Goal: Book appointment/travel/reservation

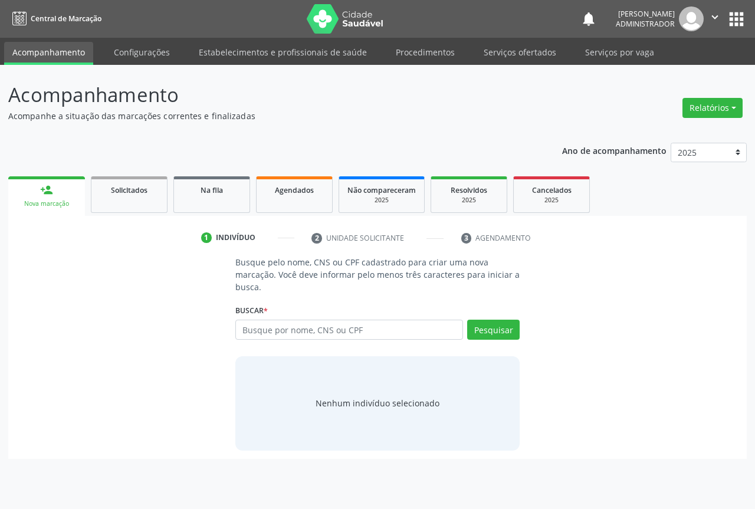
click at [277, 321] on input "text" at bounding box center [349, 330] width 228 height 20
type input "701204079994614"
click at [499, 330] on button "Pesquisar" at bounding box center [493, 330] width 52 height 20
type input "701204079994614"
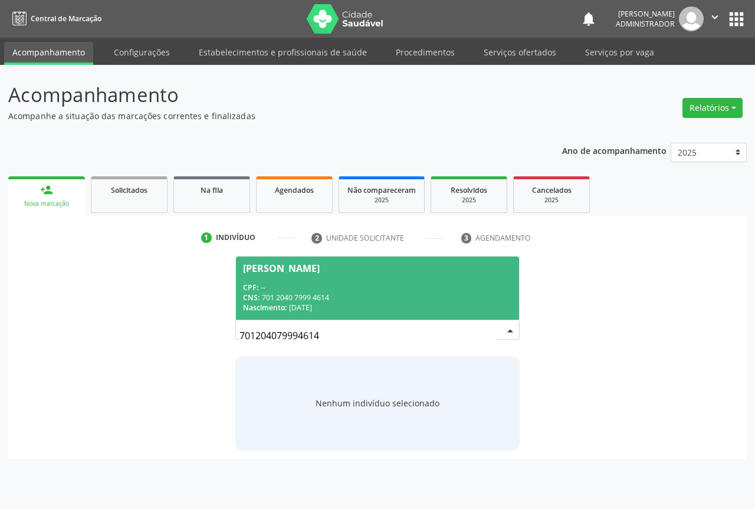
click at [406, 284] on div "CPF: --" at bounding box center [377, 287] width 269 height 10
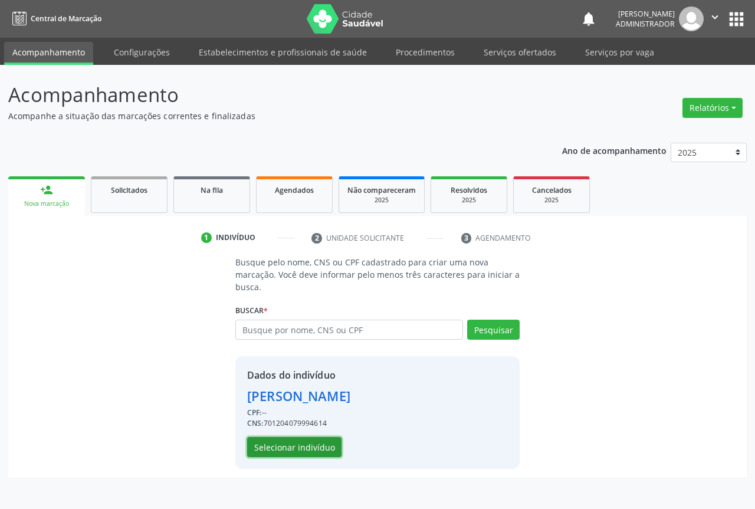
click at [303, 446] on button "Selecionar indivíduo" at bounding box center [294, 447] width 94 height 20
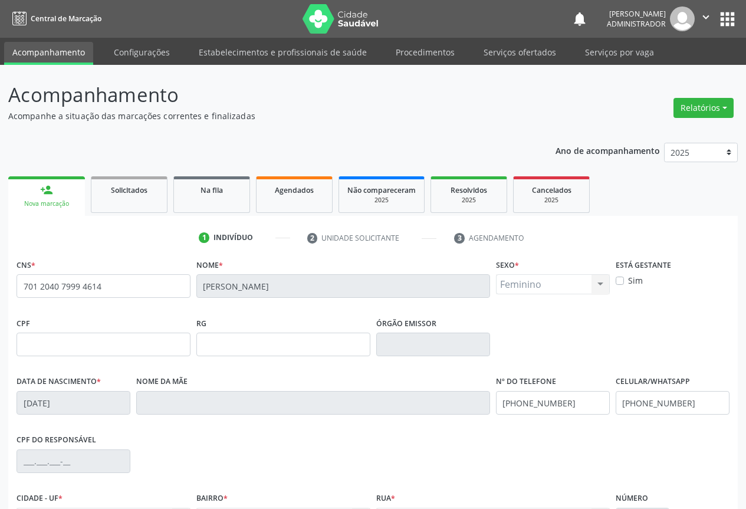
scroll to position [130, 0]
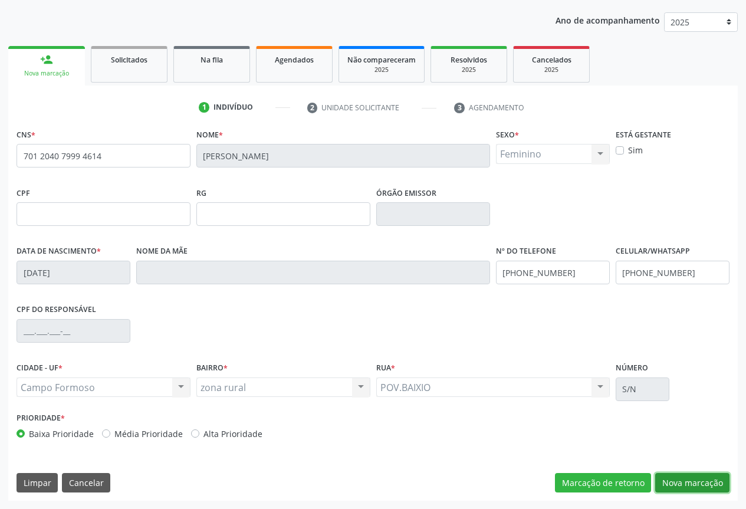
click at [679, 488] on button "Nova marcação" at bounding box center [692, 483] width 74 height 20
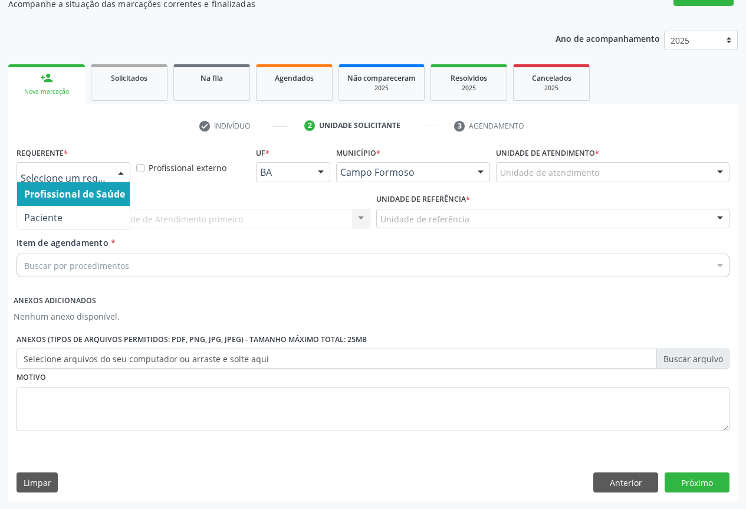
click at [120, 169] on div at bounding box center [121, 173] width 18 height 20
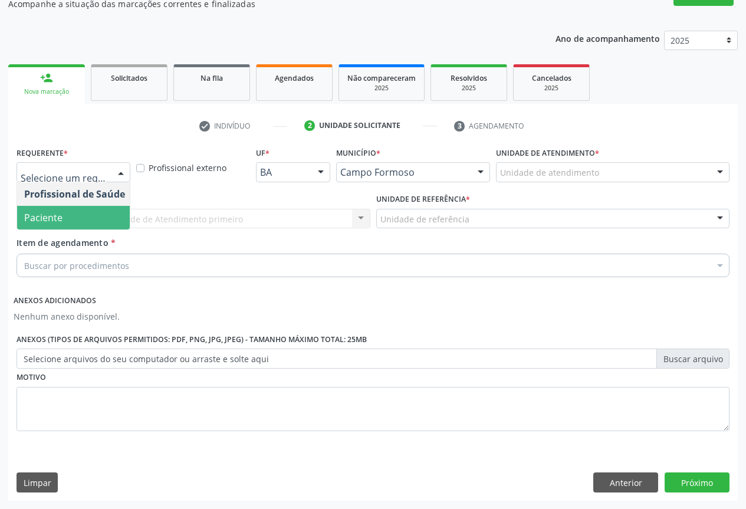
click at [109, 216] on span "Paciente" at bounding box center [74, 218] width 115 height 24
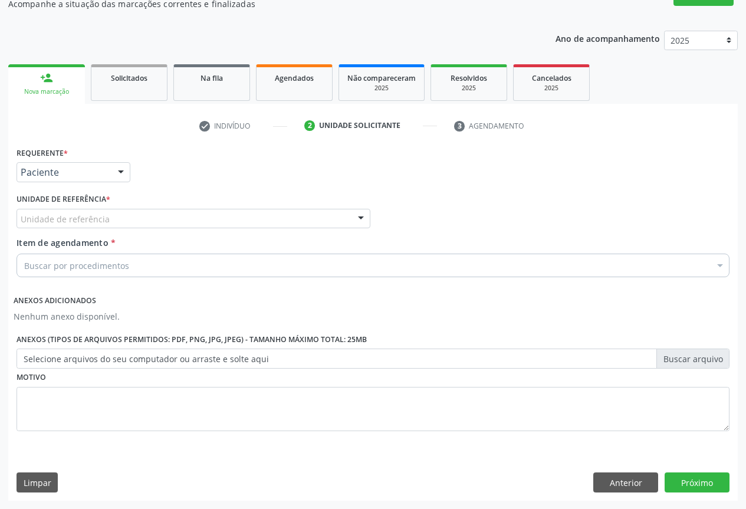
click at [357, 217] on div at bounding box center [361, 219] width 18 height 20
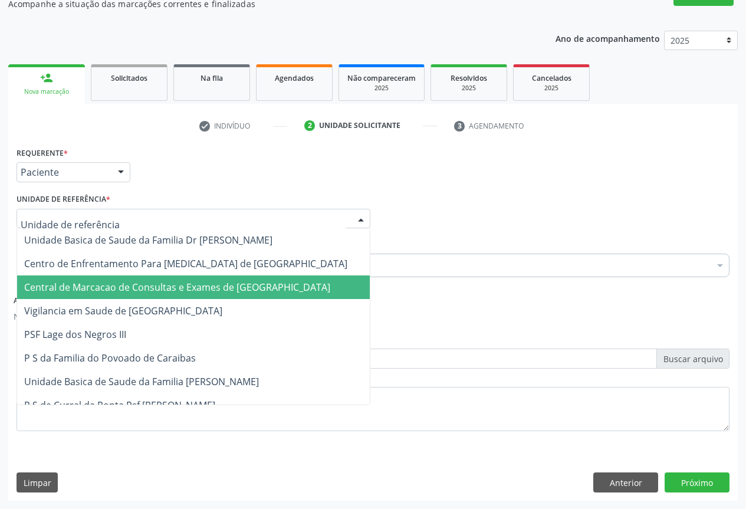
click at [330, 282] on span "Central de Marcacao de Consultas e Exames de [GEOGRAPHIC_DATA]" at bounding box center [193, 287] width 353 height 24
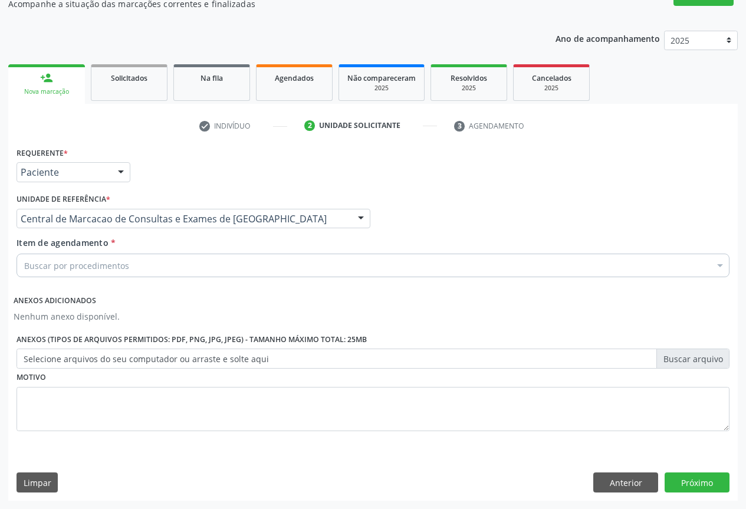
click at [328, 265] on div "Buscar por procedimentos" at bounding box center [373, 266] width 713 height 24
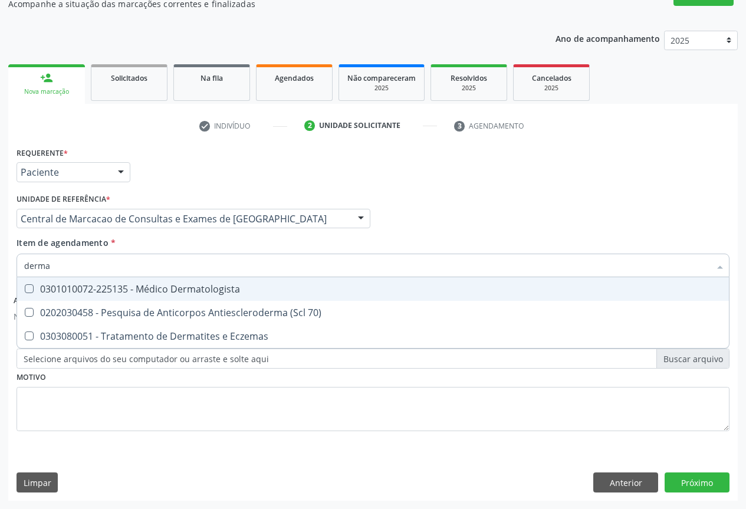
type input "dermat"
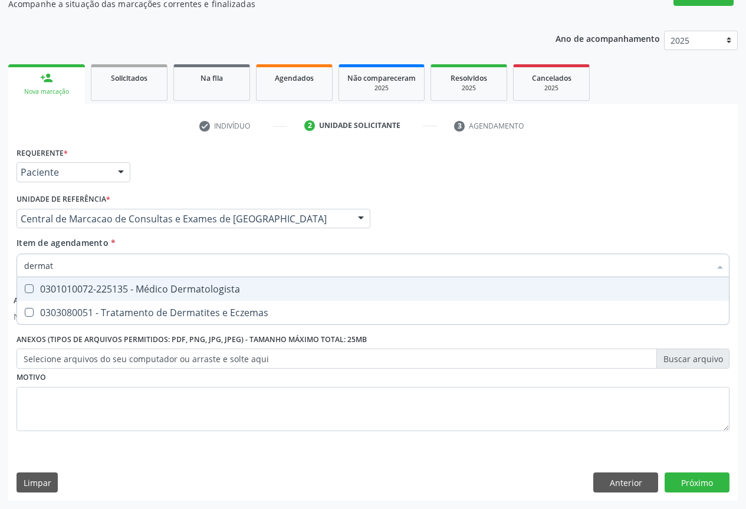
click at [320, 289] on div "0301010072-225135 - Médico Dermatologista" at bounding box center [373, 288] width 698 height 9
checkbox Dermatologista "true"
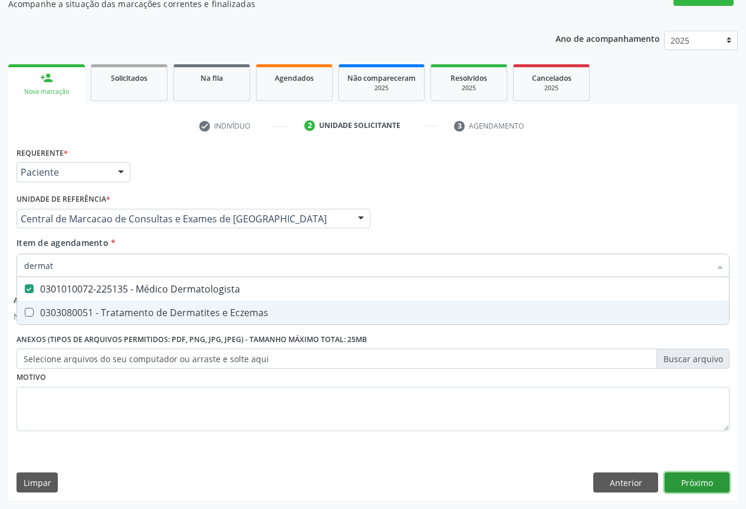
click at [686, 481] on button "Próximo" at bounding box center [697, 482] width 65 height 20
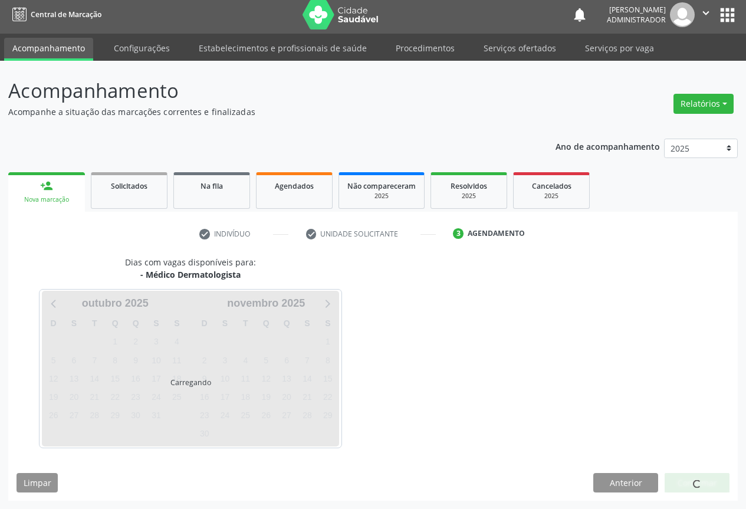
scroll to position [4, 0]
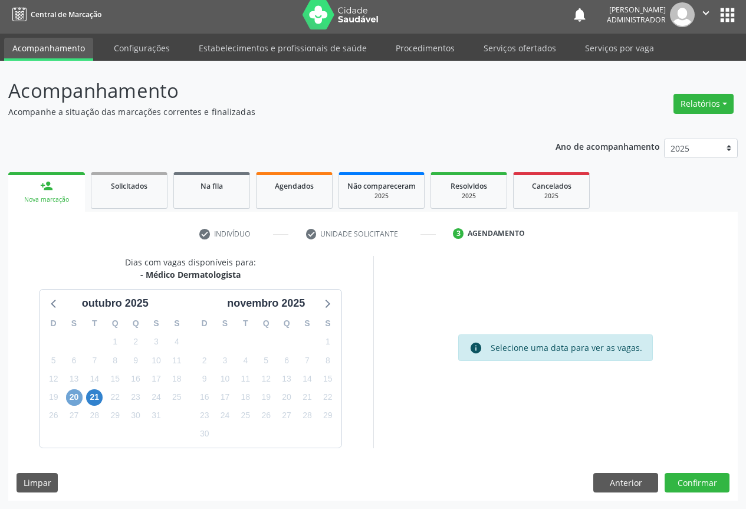
click at [74, 395] on span "20" at bounding box center [74, 397] width 17 height 17
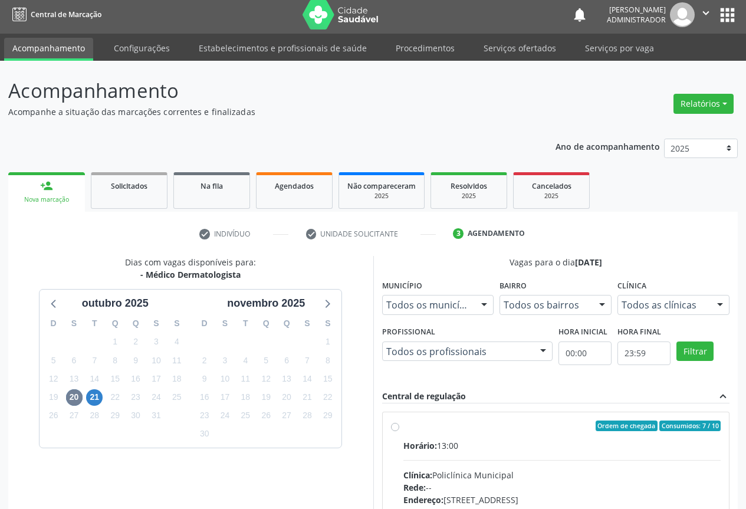
click at [393, 433] on div "Ordem de chegada Consumidos: 7 / 10 Horário: 13:00 Clínica: Policlínica Municip…" at bounding box center [556, 510] width 330 height 181
radio input "true"
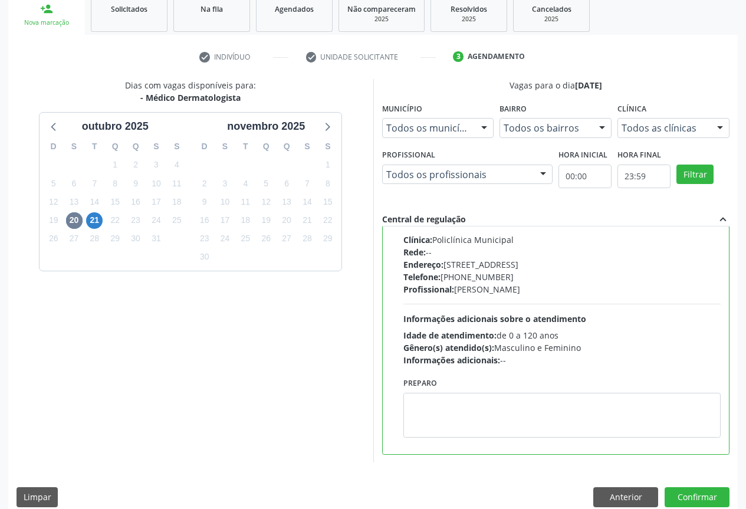
scroll to position [196, 0]
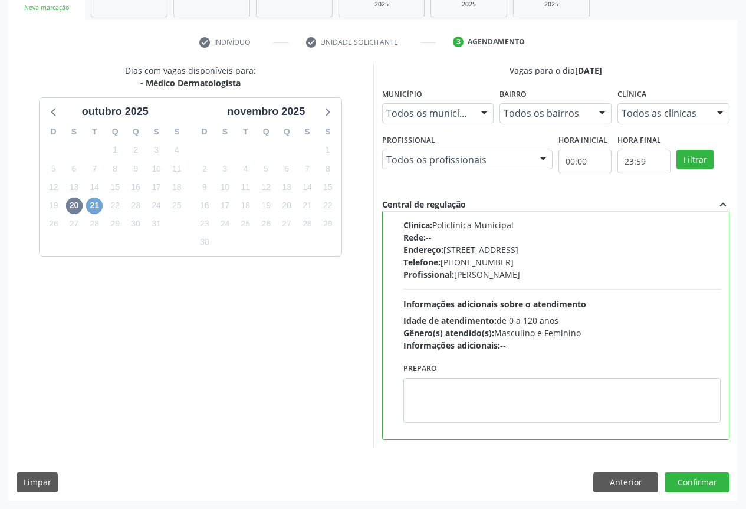
click at [96, 204] on span "21" at bounding box center [94, 206] width 17 height 17
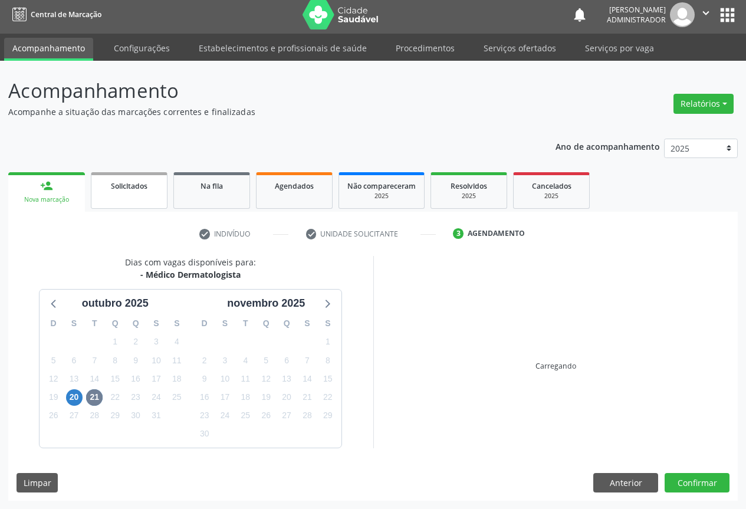
scroll to position [4, 0]
click at [96, 204] on link "Solicitados" at bounding box center [129, 190] width 77 height 37
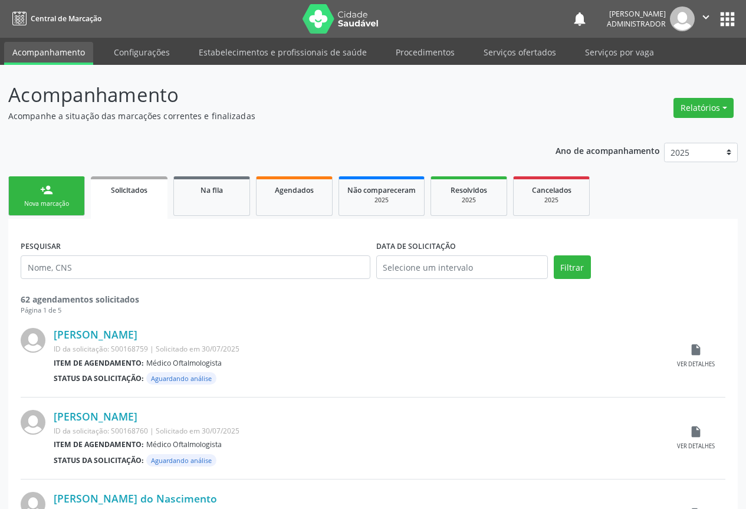
click at [49, 202] on div "Nova marcação" at bounding box center [46, 203] width 59 height 9
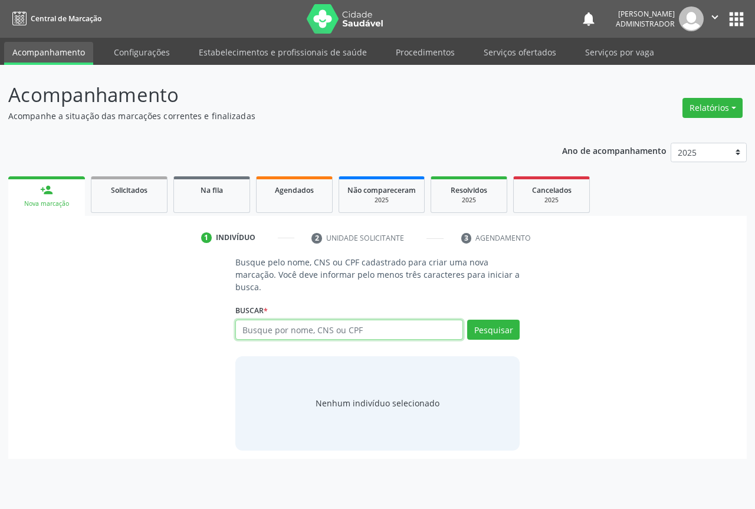
click at [271, 330] on input "text" at bounding box center [349, 330] width 228 height 20
type input "701204079994614"
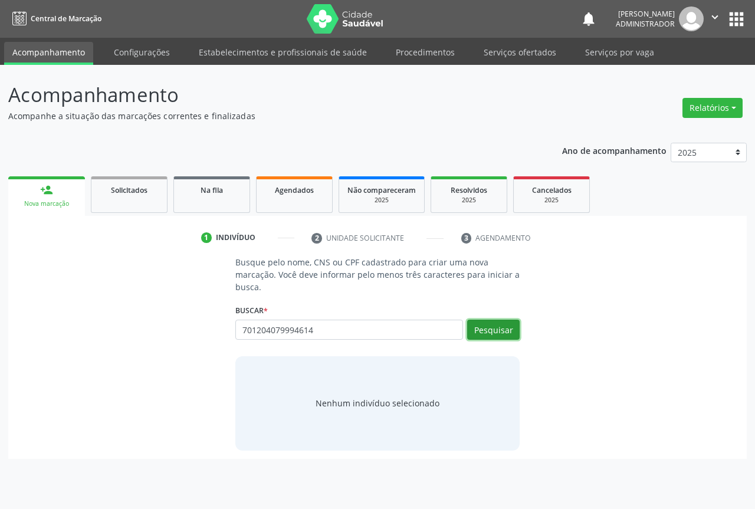
click at [495, 329] on button "Pesquisar" at bounding box center [493, 330] width 52 height 20
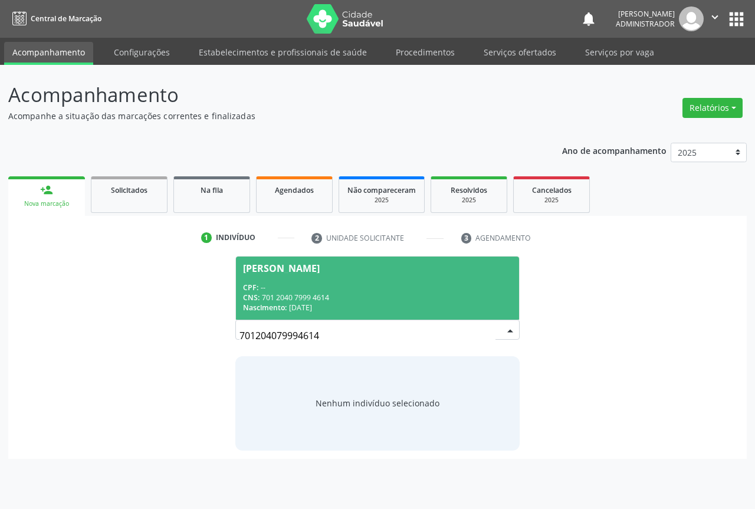
click at [283, 271] on div "[PERSON_NAME]" at bounding box center [281, 268] width 77 height 9
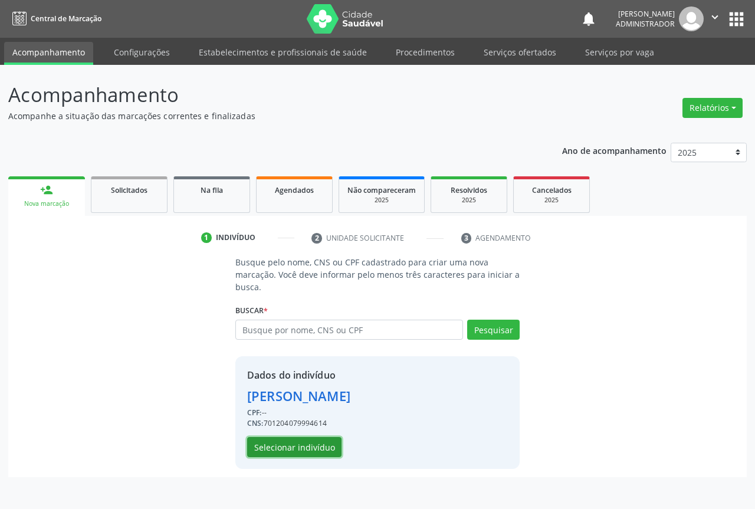
click at [290, 452] on button "Selecionar indivíduo" at bounding box center [294, 447] width 94 height 20
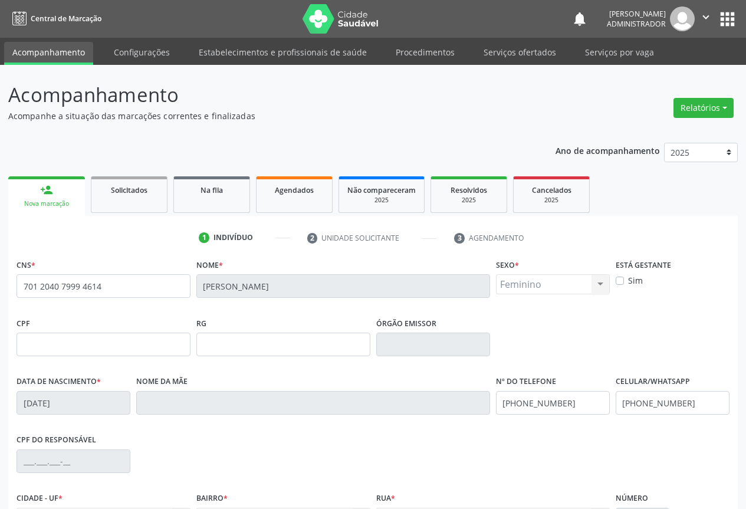
scroll to position [130, 0]
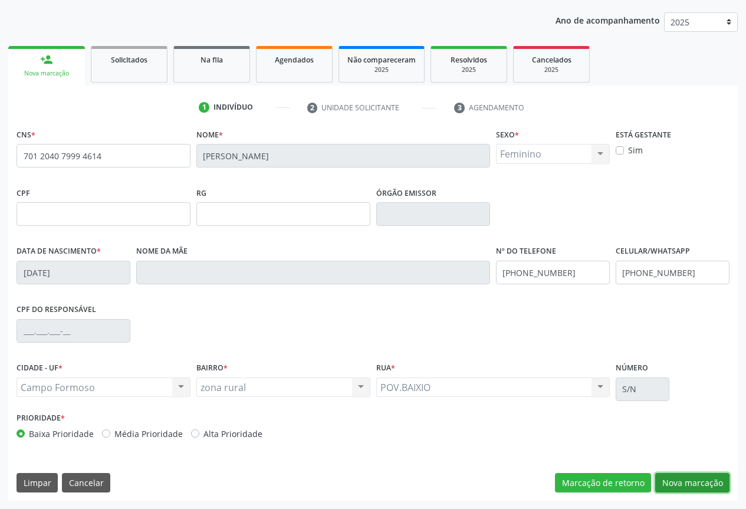
click at [689, 477] on button "Nova marcação" at bounding box center [692, 483] width 74 height 20
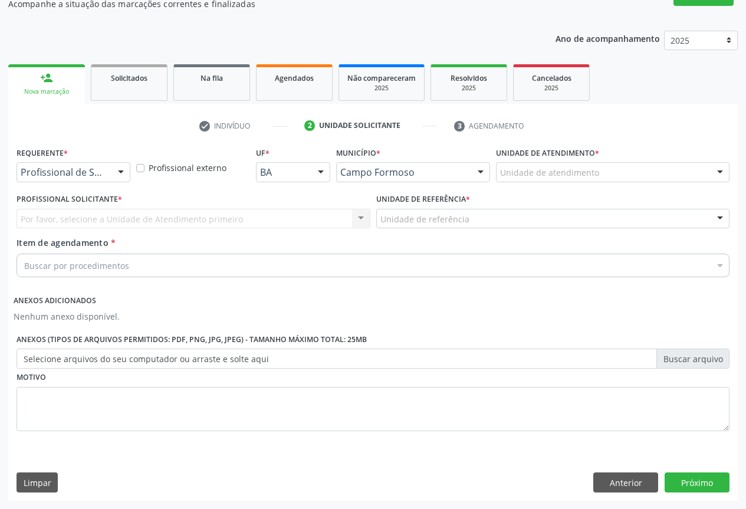
scroll to position [112, 0]
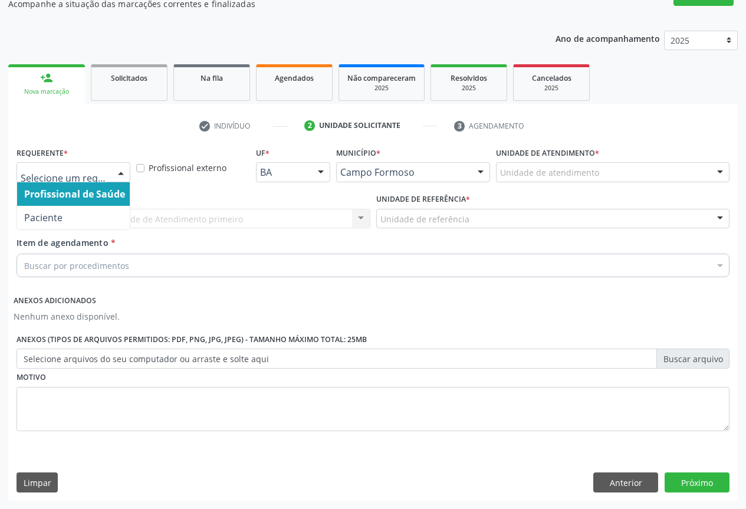
click at [116, 166] on div at bounding box center [121, 173] width 18 height 20
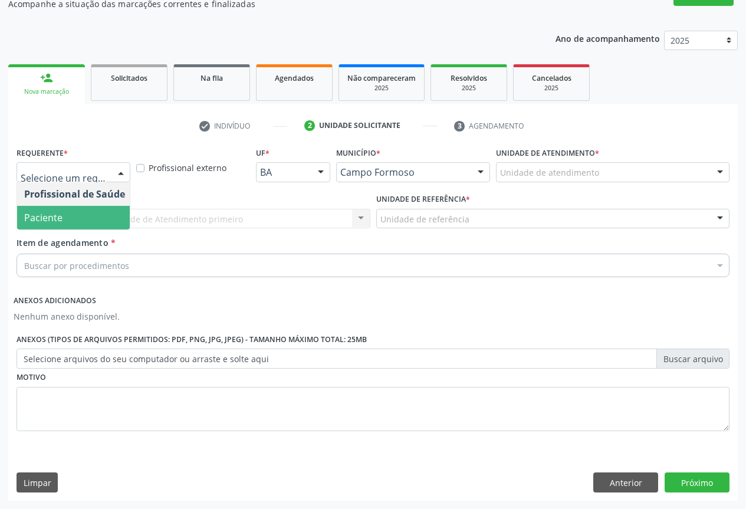
click at [108, 219] on span "Paciente" at bounding box center [74, 218] width 115 height 24
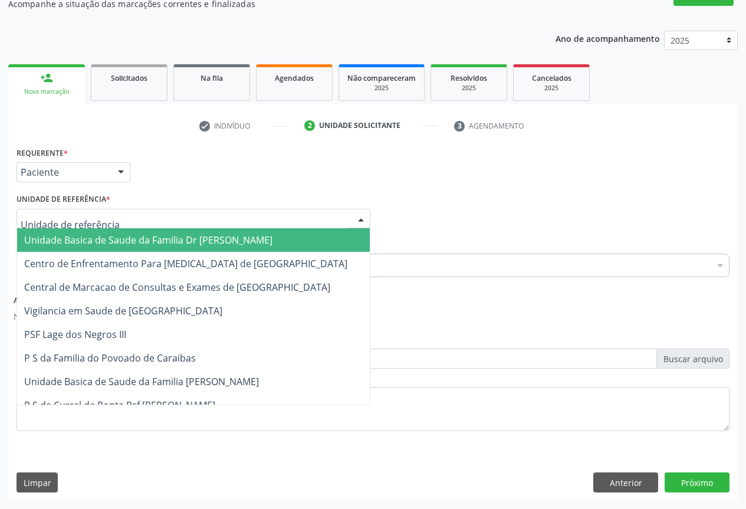
click at [352, 215] on div at bounding box center [361, 219] width 18 height 20
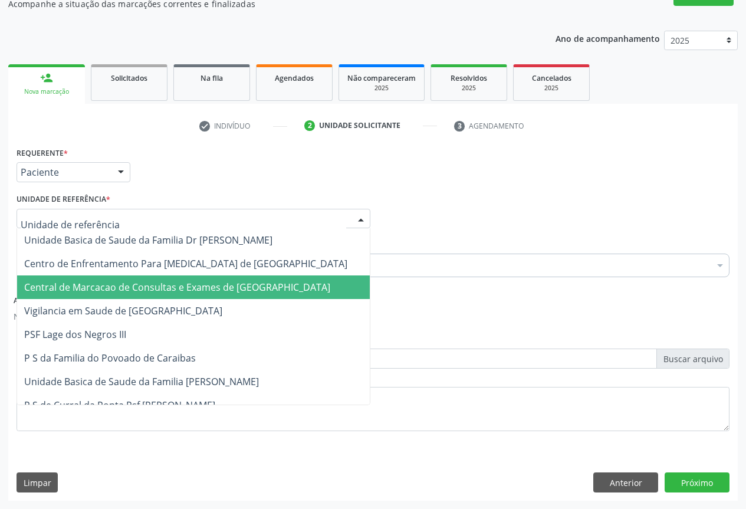
click at [305, 285] on span "Central de Marcacao de Consultas e Exames de [GEOGRAPHIC_DATA]" at bounding box center [177, 287] width 306 height 13
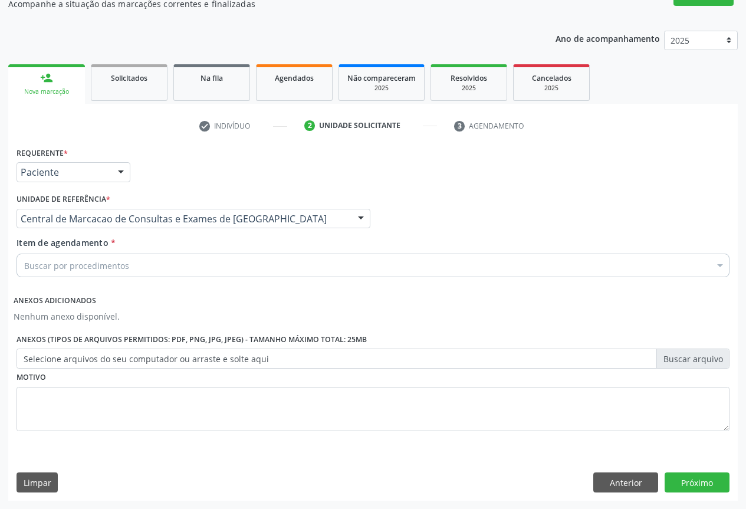
click at [303, 272] on div "Buscar por procedimentos" at bounding box center [373, 266] width 713 height 24
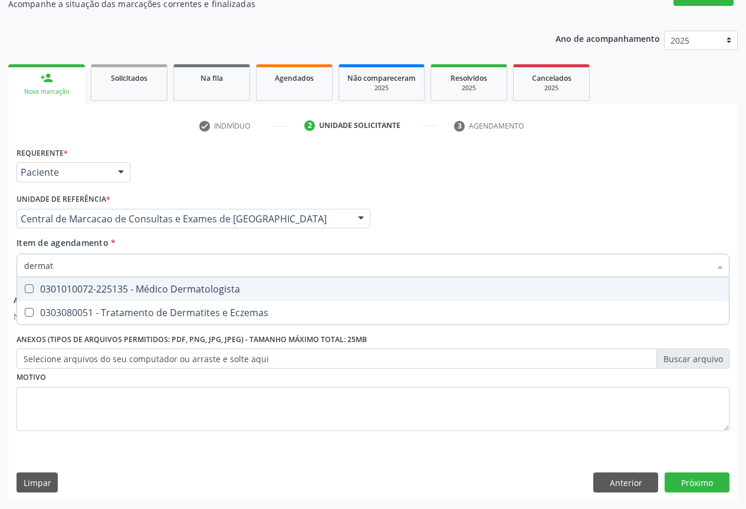
type input "dermato"
click at [303, 282] on span "0301010072-225135 - Médico Dermatologista" at bounding box center [373, 289] width 712 height 24
checkbox Dermatologista "true"
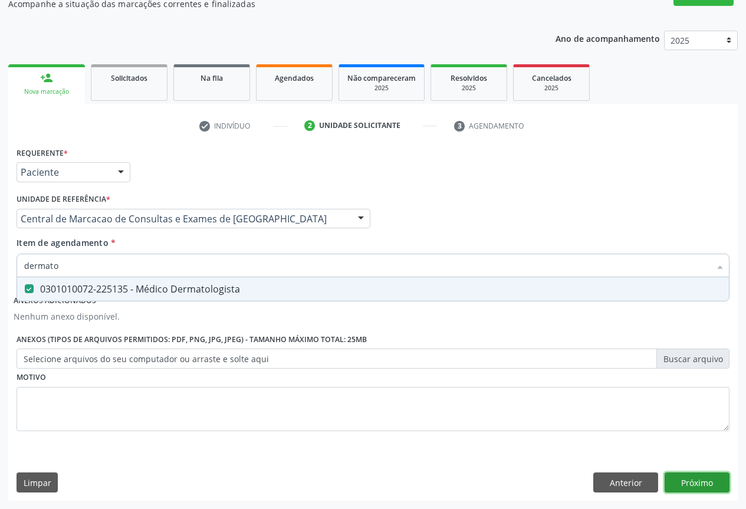
click at [686, 477] on button "Próximo" at bounding box center [697, 482] width 65 height 20
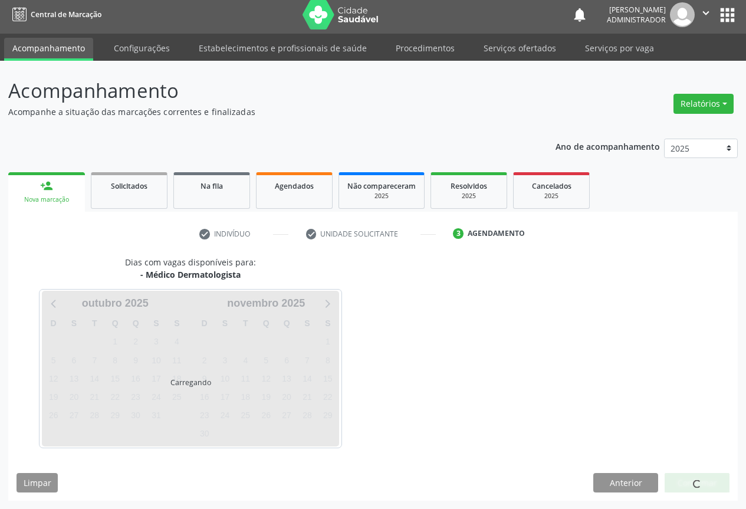
scroll to position [4, 0]
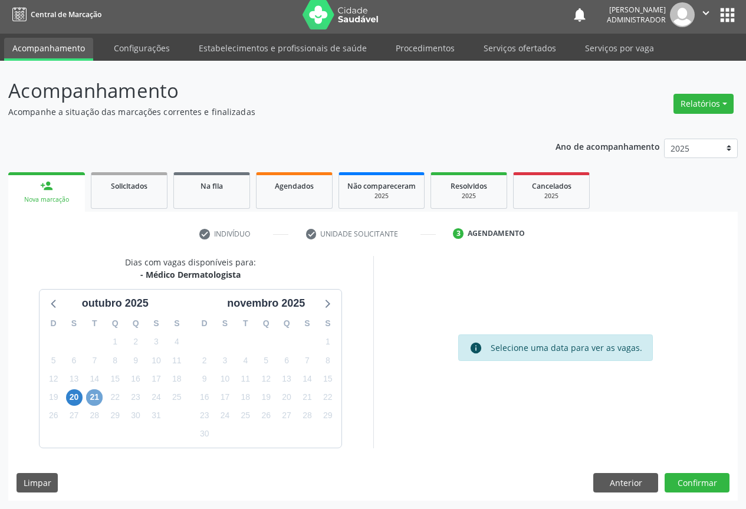
click at [98, 402] on span "21" at bounding box center [94, 397] width 17 height 17
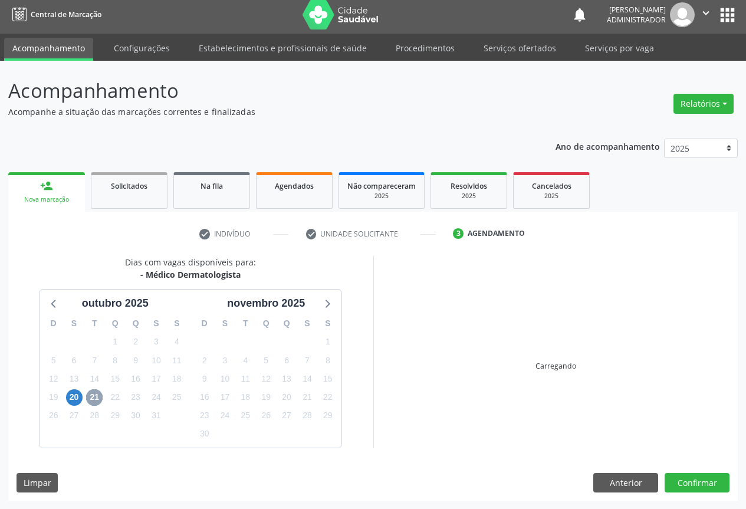
click at [98, 402] on span "21" at bounding box center [94, 397] width 17 height 17
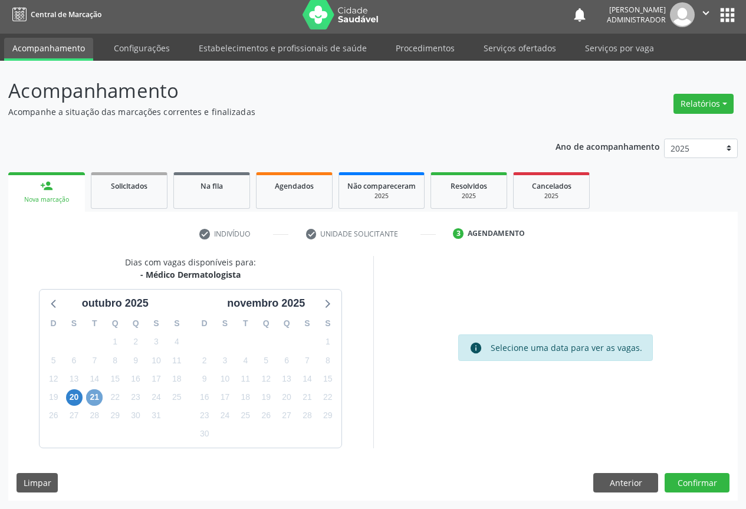
click at [95, 394] on span "21" at bounding box center [94, 397] width 17 height 17
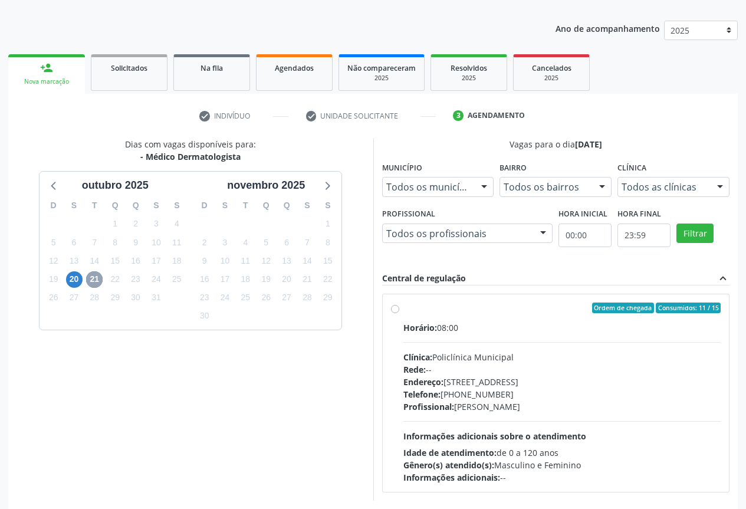
scroll to position [175, 0]
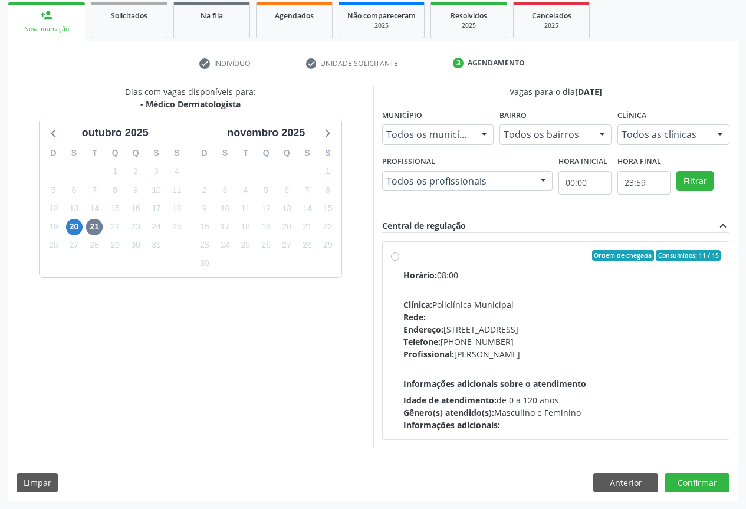
click at [403, 256] on label "Ordem de chegada Consumidos: 11 / 15 Horário: 08:00 Clínica: Policlínica Munici…" at bounding box center [562, 340] width 318 height 181
click at [395, 256] on input "Ordem de chegada Consumidos: 11 / 15 Horário: 08:00 Clínica: Policlínica Munici…" at bounding box center [395, 255] width 8 height 11
radio input "true"
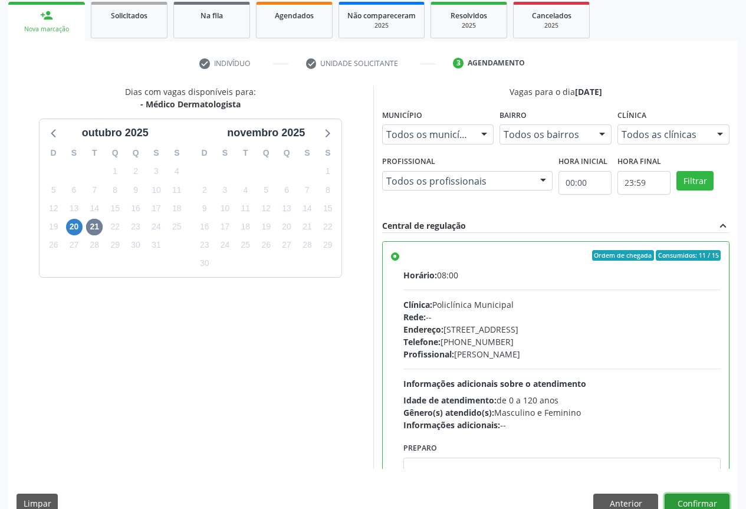
click at [705, 496] on button "Confirmar" at bounding box center [697, 504] width 65 height 20
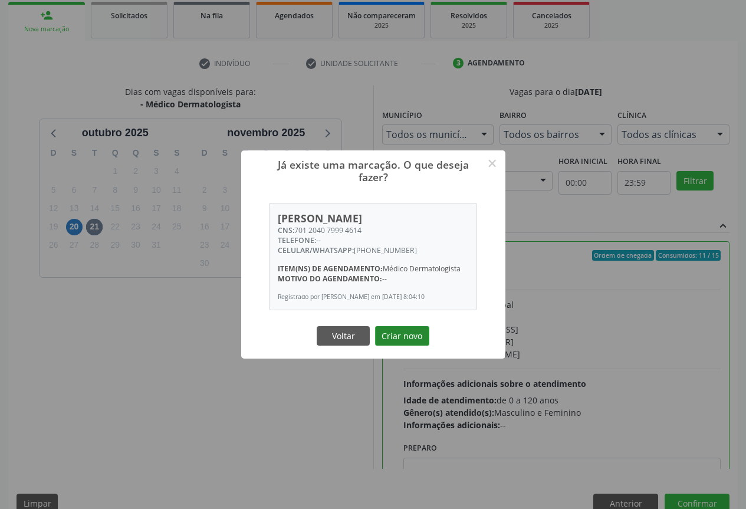
click at [402, 336] on button "Criar novo" at bounding box center [402, 336] width 54 height 20
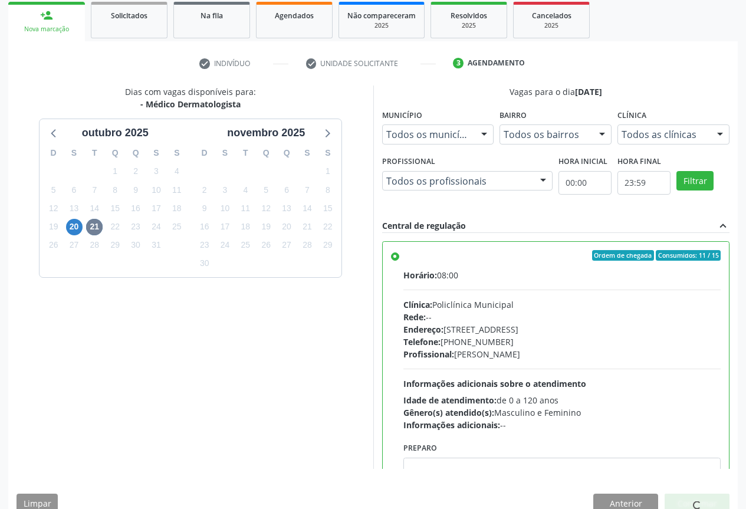
scroll to position [0, 0]
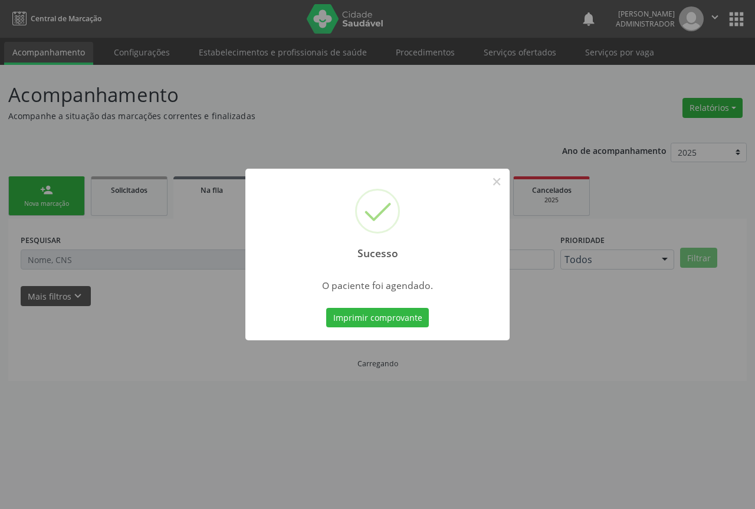
click at [399, 304] on div "Sucesso × O paciente foi agendado. Imprimir comprovante Cancel" at bounding box center [377, 255] width 264 height 172
click at [398, 322] on button "Imprimir comprovante" at bounding box center [377, 318] width 103 height 20
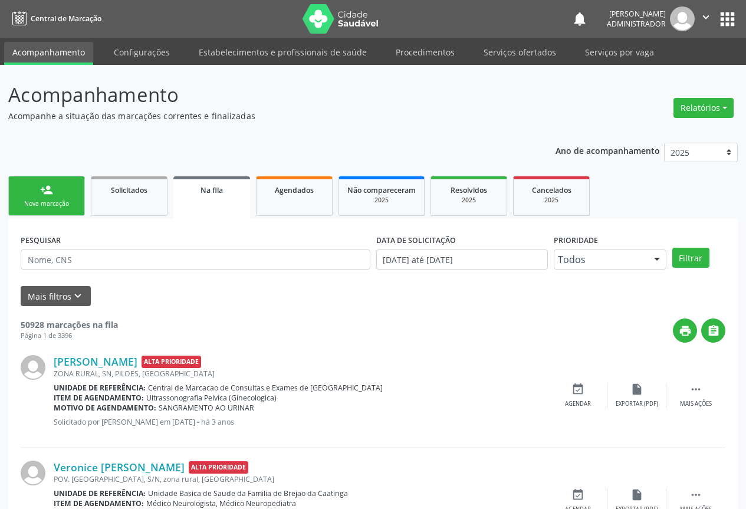
click at [34, 182] on link "person_add Nova marcação" at bounding box center [46, 196] width 77 height 40
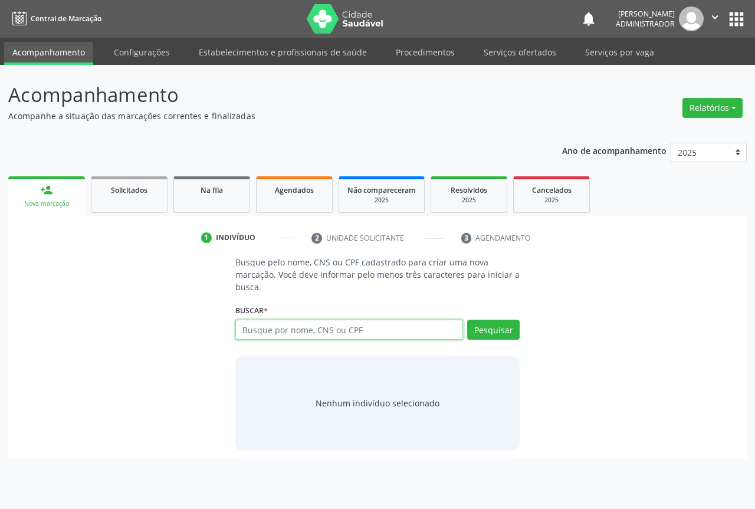
click at [253, 328] on input "text" at bounding box center [349, 330] width 228 height 20
type input "704000367951360"
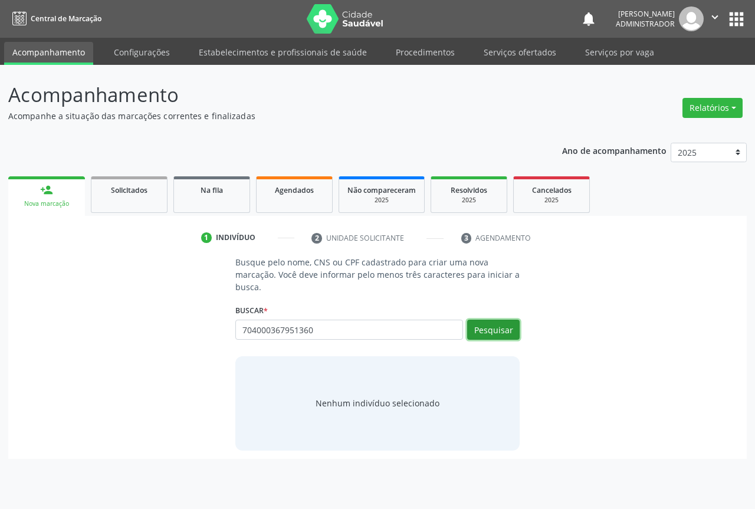
click at [479, 328] on button "Pesquisar" at bounding box center [493, 330] width 52 height 20
type input "704000367951360"
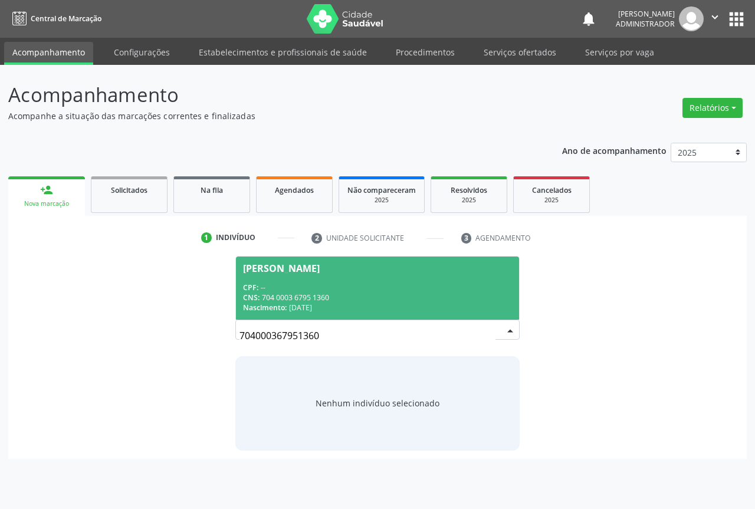
click at [333, 291] on div "CPF: --" at bounding box center [377, 287] width 269 height 10
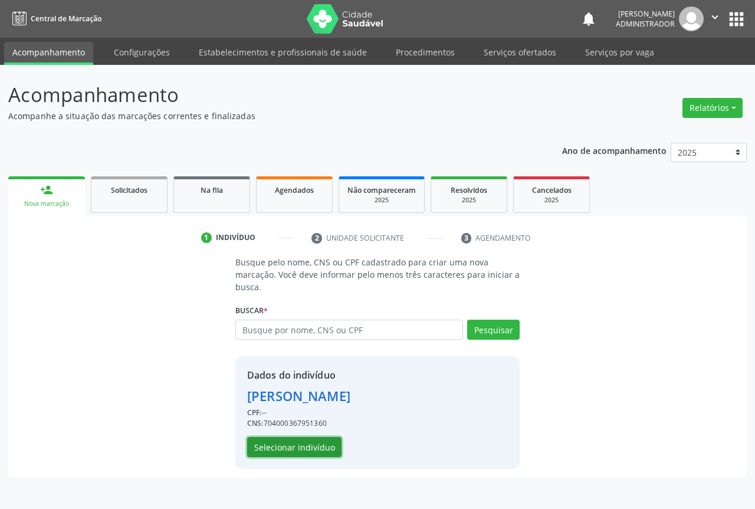
click at [280, 447] on button "Selecionar indivíduo" at bounding box center [294, 447] width 94 height 20
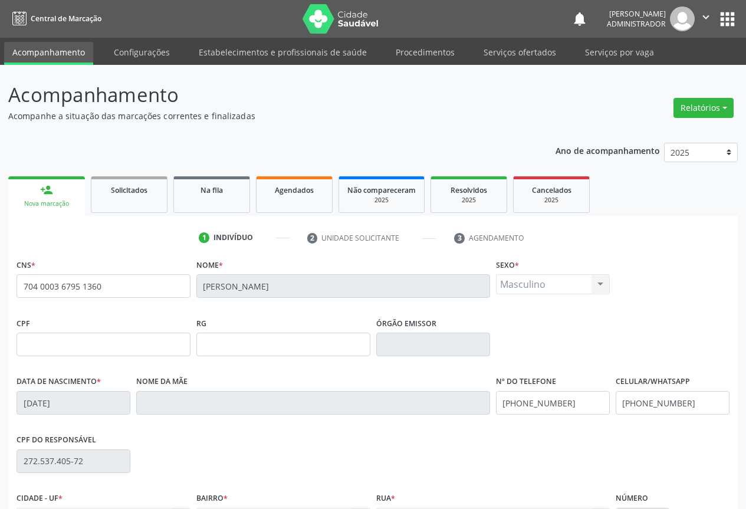
scroll to position [130, 0]
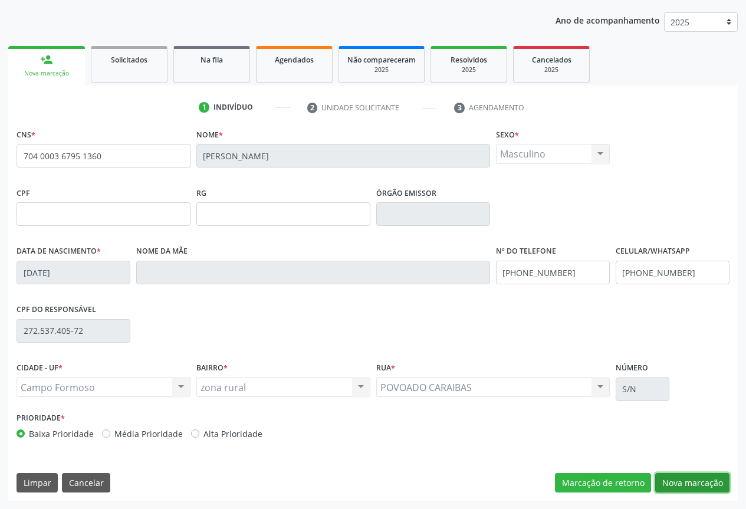
click at [673, 485] on button "Nova marcação" at bounding box center [692, 483] width 74 height 20
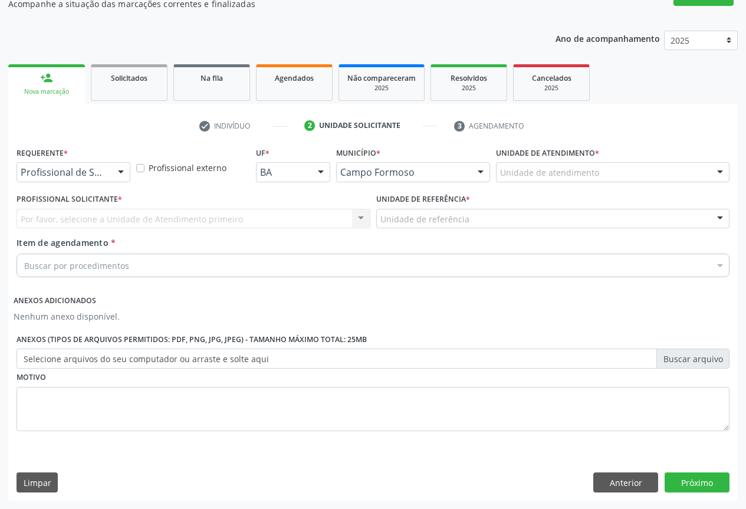
scroll to position [112, 0]
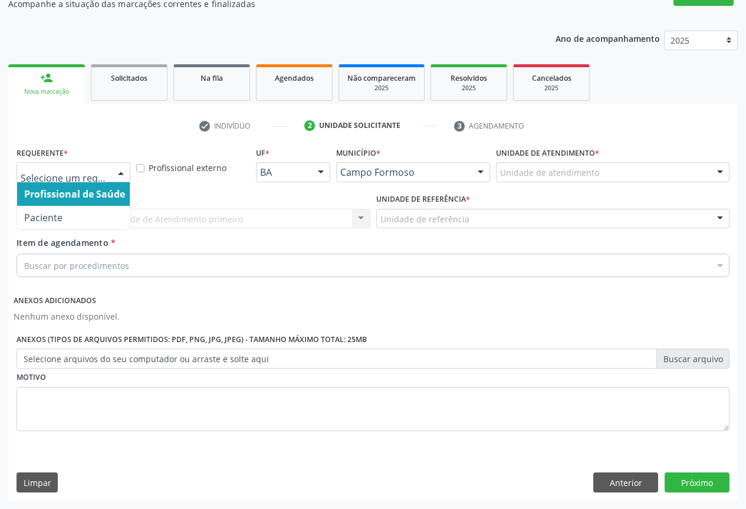
click at [120, 170] on div at bounding box center [121, 173] width 18 height 20
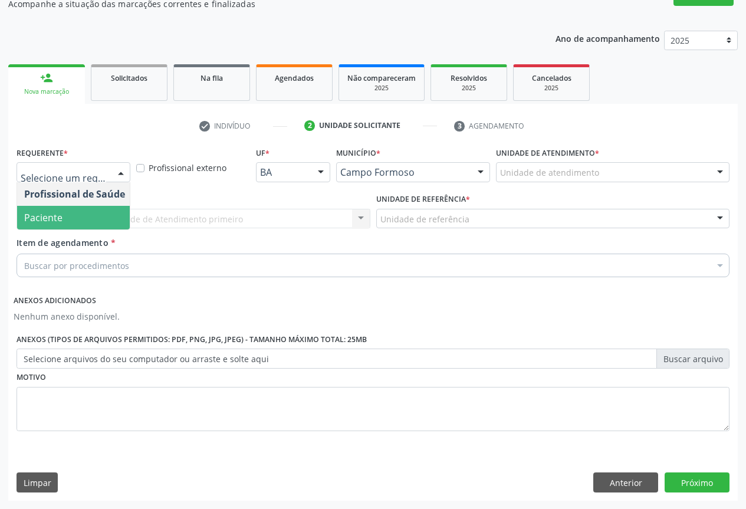
click at [114, 220] on span "Paciente" at bounding box center [74, 218] width 115 height 24
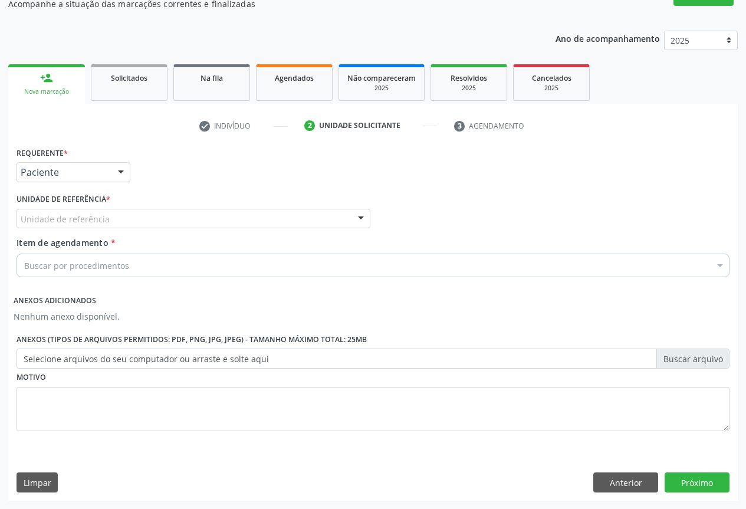
click at [357, 218] on div at bounding box center [361, 219] width 18 height 20
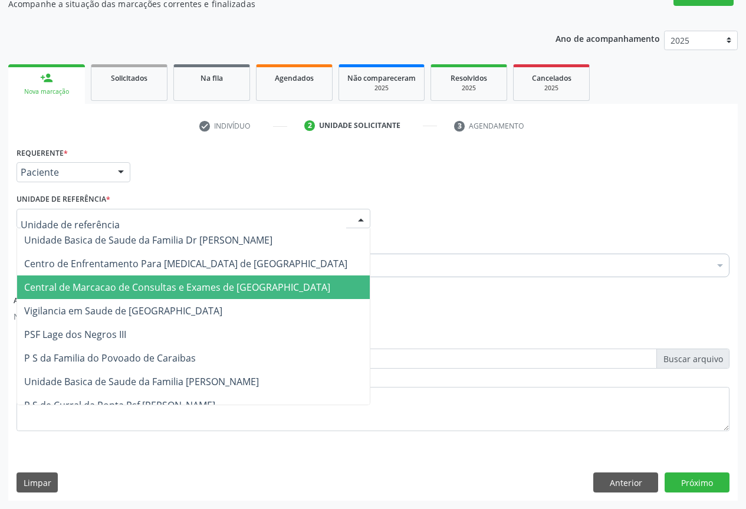
click at [333, 284] on span "Central de Marcacao de Consultas e Exames de [GEOGRAPHIC_DATA]" at bounding box center [193, 287] width 353 height 24
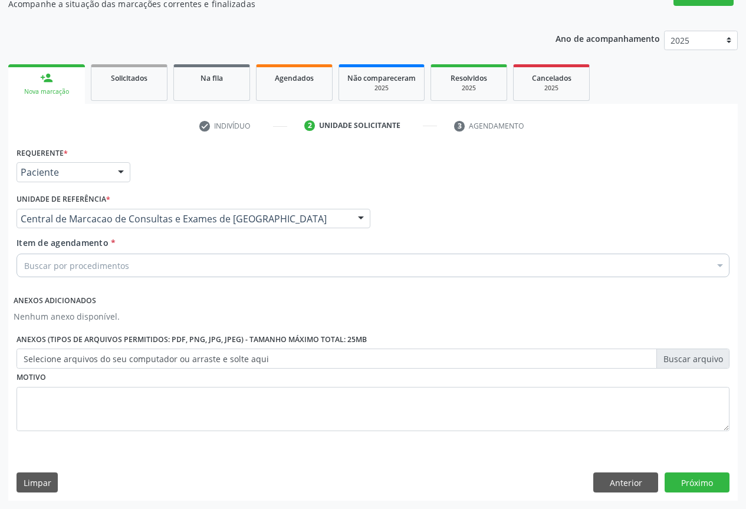
click at [337, 267] on div "Buscar por procedimentos" at bounding box center [373, 266] width 713 height 24
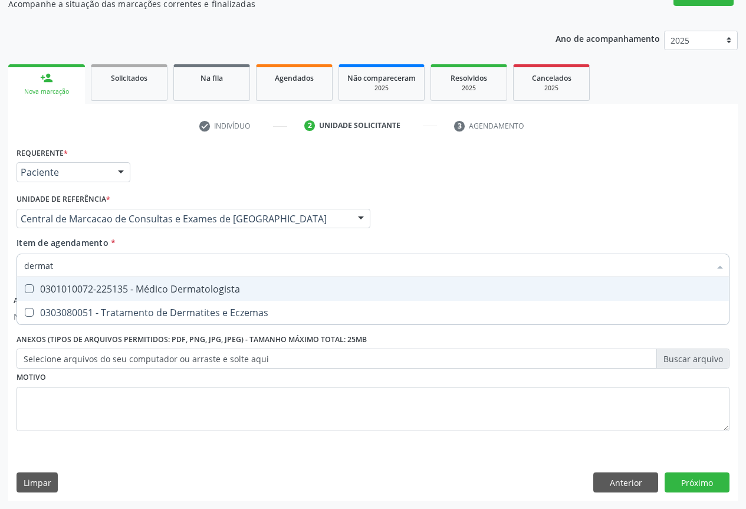
type input "dermato"
click at [294, 287] on div "0301010072-225135 - Médico Dermatologista" at bounding box center [373, 288] width 698 height 9
checkbox Dermatologista "true"
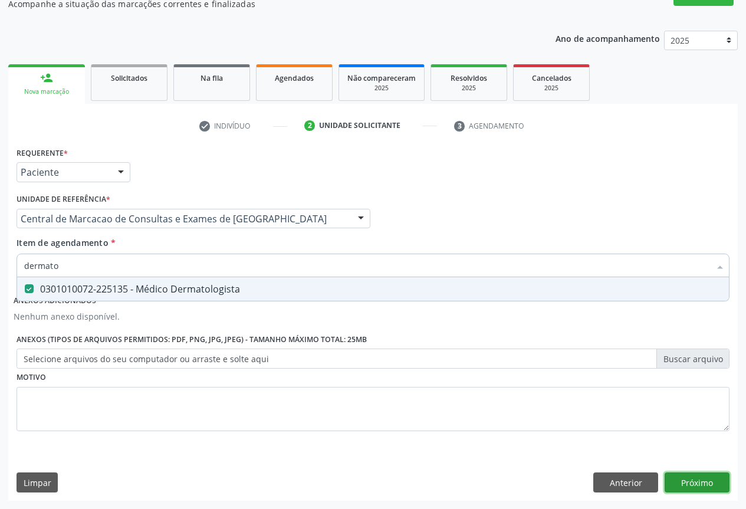
click at [692, 478] on button "Próximo" at bounding box center [697, 482] width 65 height 20
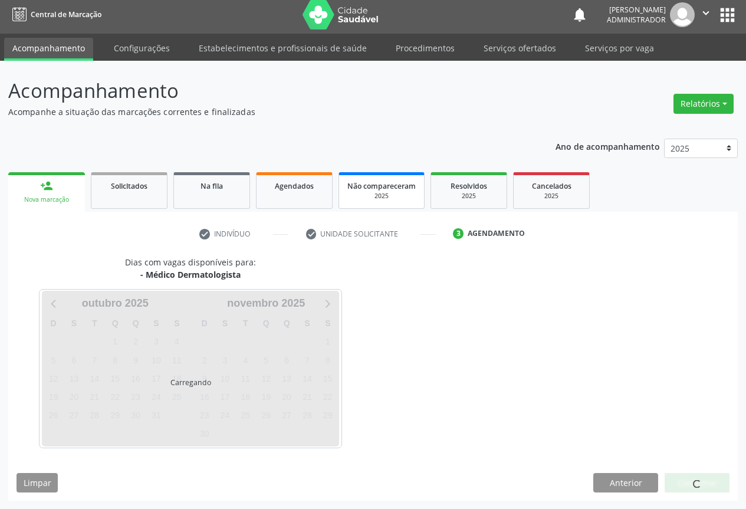
scroll to position [4, 0]
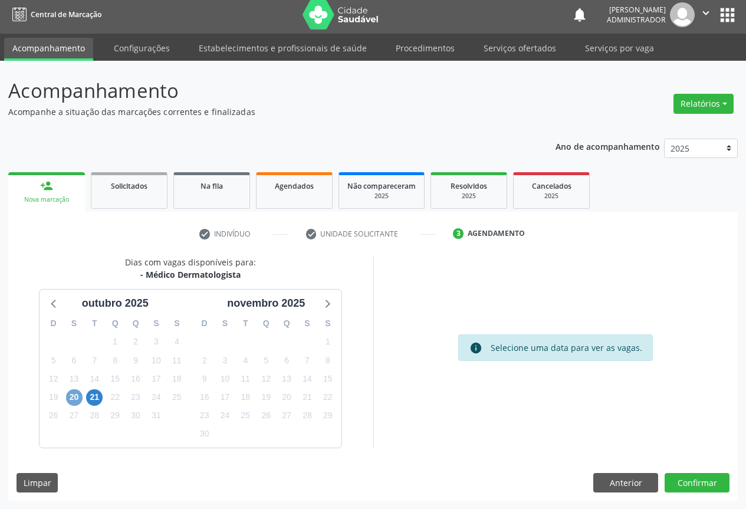
click at [68, 394] on span "20" at bounding box center [74, 397] width 17 height 17
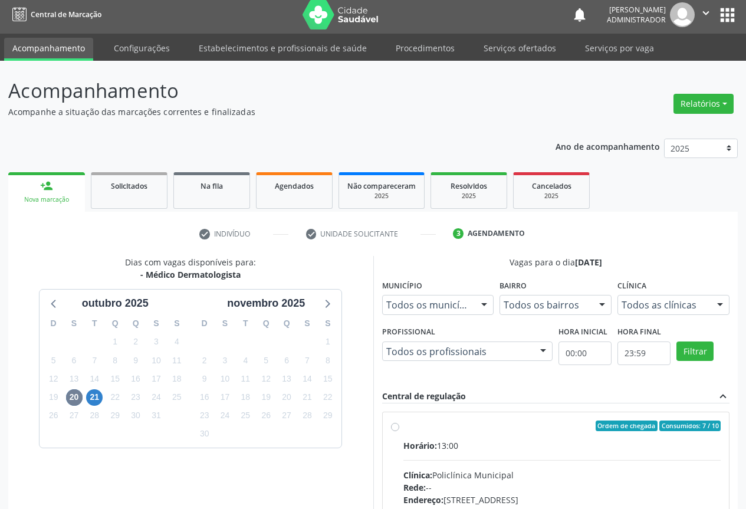
click at [403, 427] on label "Ordem de chegada Consumidos: 7 / 10 Horário: 13:00 Clínica: Policlínica Municip…" at bounding box center [562, 510] width 318 height 181
click at [396, 427] on input "Ordem de chegada Consumidos: 7 / 10 Horário: 13:00 Clínica: Policlínica Municip…" at bounding box center [395, 425] width 8 height 11
radio input "true"
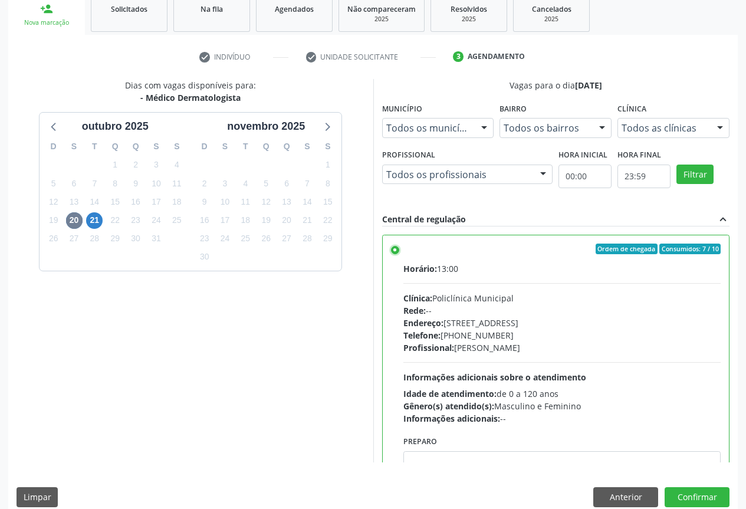
scroll to position [58, 0]
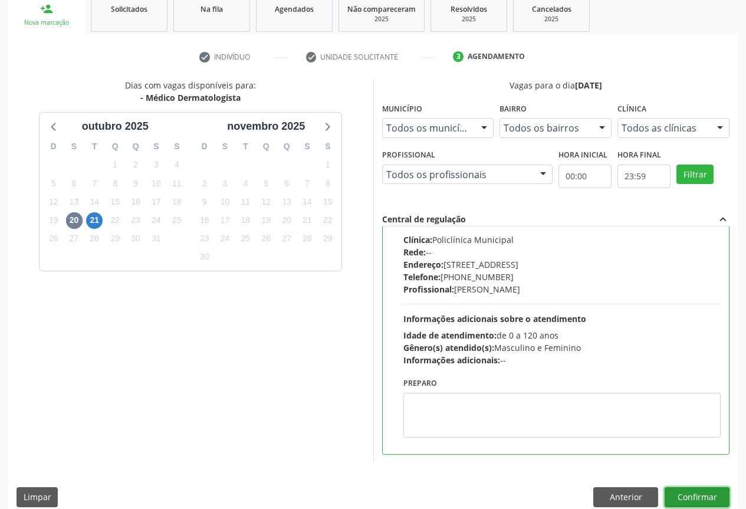
click at [694, 494] on button "Confirmar" at bounding box center [697, 497] width 65 height 20
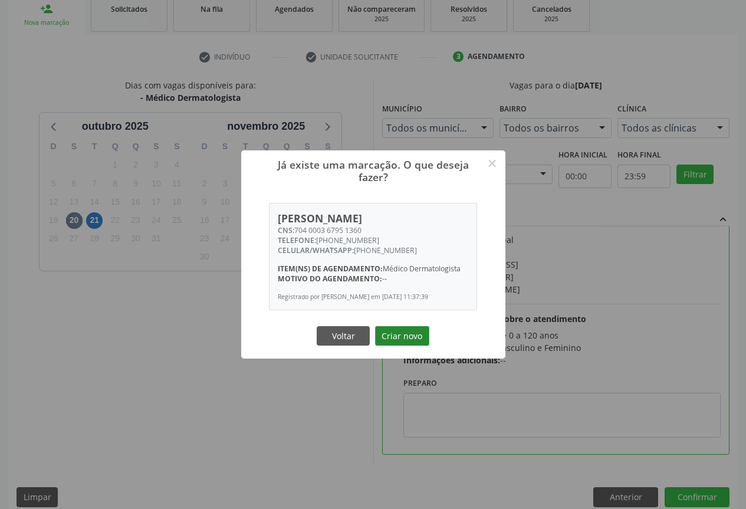
click at [396, 334] on button "Criar novo" at bounding box center [402, 336] width 54 height 20
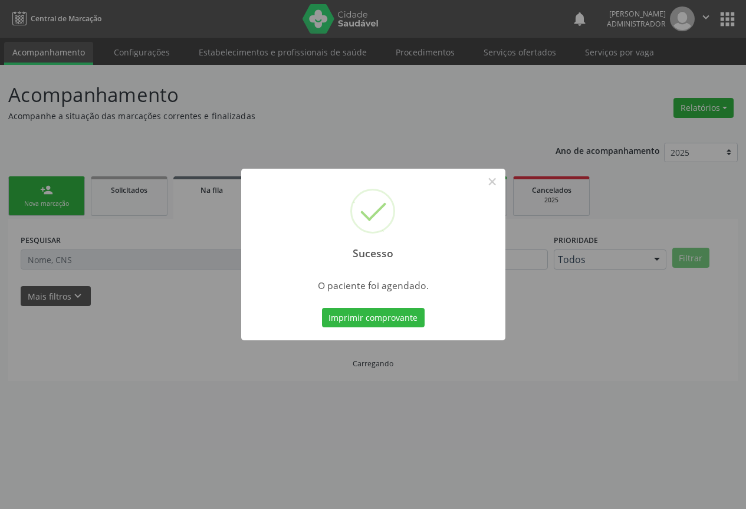
scroll to position [0, 0]
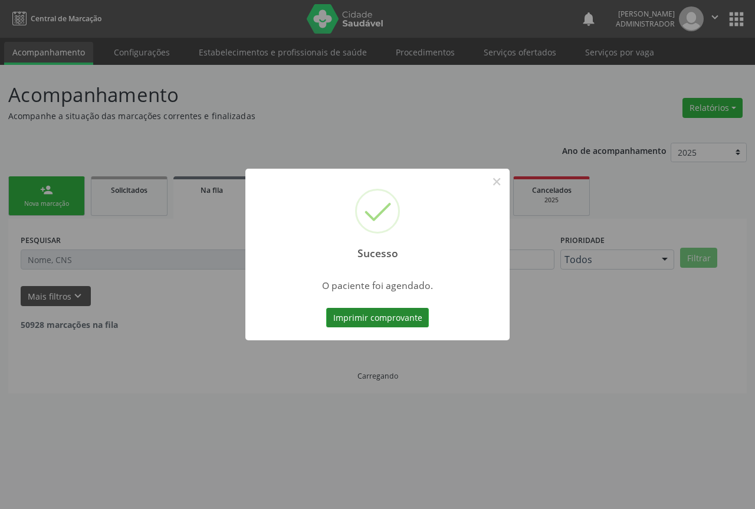
click at [413, 318] on button "Imprimir comprovante" at bounding box center [377, 318] width 103 height 20
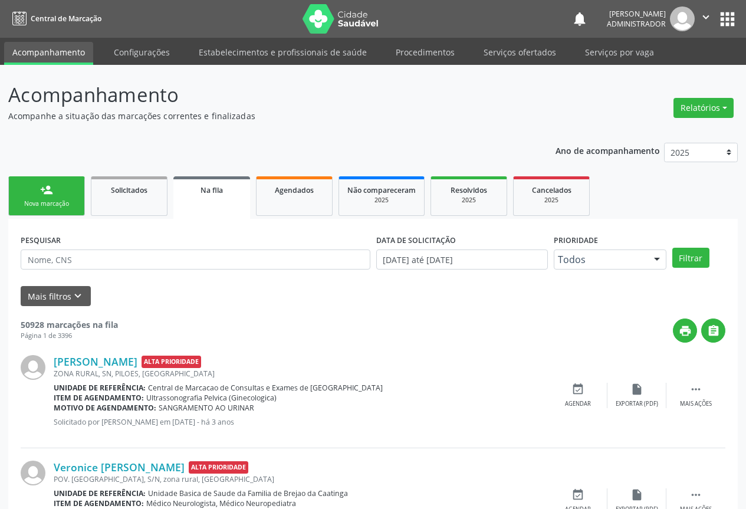
click at [699, 14] on button "" at bounding box center [706, 18] width 22 height 25
click at [662, 69] on link "Sair" at bounding box center [675, 72] width 81 height 17
